Goal: Transaction & Acquisition: Book appointment/travel/reservation

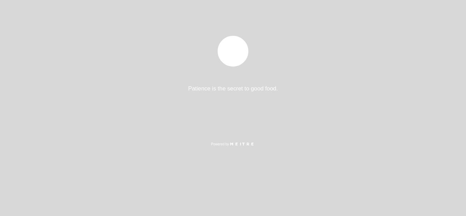
select select "es"
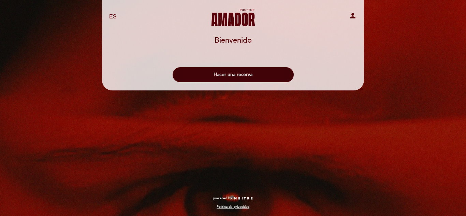
click at [267, 77] on button "Hacer una reserva" at bounding box center [233, 74] width 121 height 15
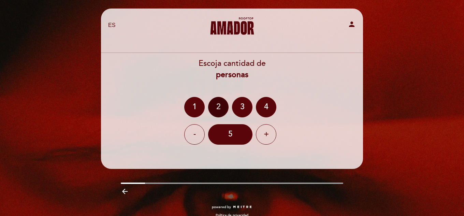
click at [222, 110] on div "2" at bounding box center [218, 107] width 20 height 20
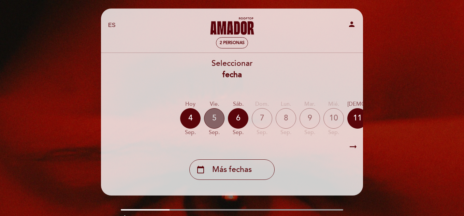
click at [217, 118] on div "5" at bounding box center [214, 118] width 20 height 20
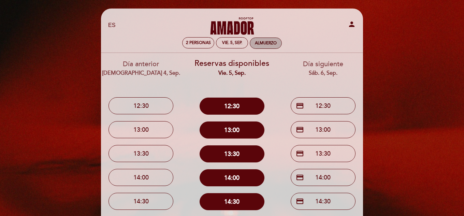
click at [267, 43] on div "Almuerzo" at bounding box center [266, 43] width 22 height 5
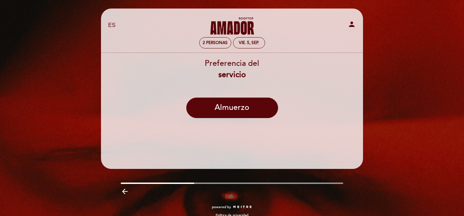
click at [109, 27] on select "EN ES PT" at bounding box center [112, 26] width 8 height 8
click at [108, 22] on select "EN ES PT" at bounding box center [112, 26] width 8 height 8
click at [261, 67] on div "Preferencia del servicio" at bounding box center [232, 69] width 263 height 23
click at [233, 72] on b "servicio" at bounding box center [233, 75] width 28 height 10
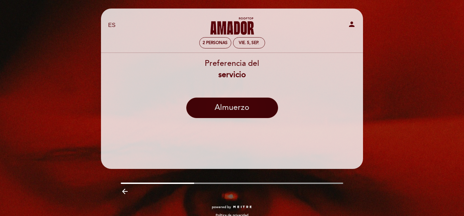
click at [236, 103] on button "Almuerzo" at bounding box center [232, 108] width 92 height 20
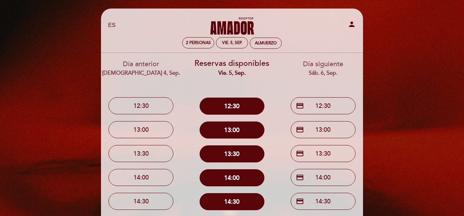
click at [141, 70] on div "[DEMOGRAPHIC_DATA] 4, sep." at bounding box center [141, 73] width 81 height 8
click at [134, 102] on button "12:30" at bounding box center [141, 105] width 65 height 17
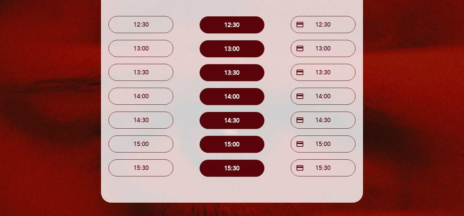
scroll to position [124, 0]
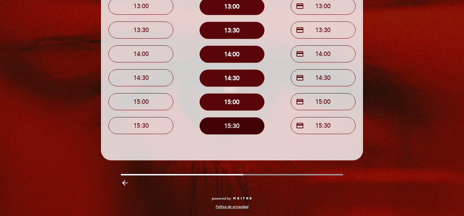
click at [237, 122] on button "15:30" at bounding box center [232, 125] width 65 height 17
